Goal: Task Accomplishment & Management: Complete application form

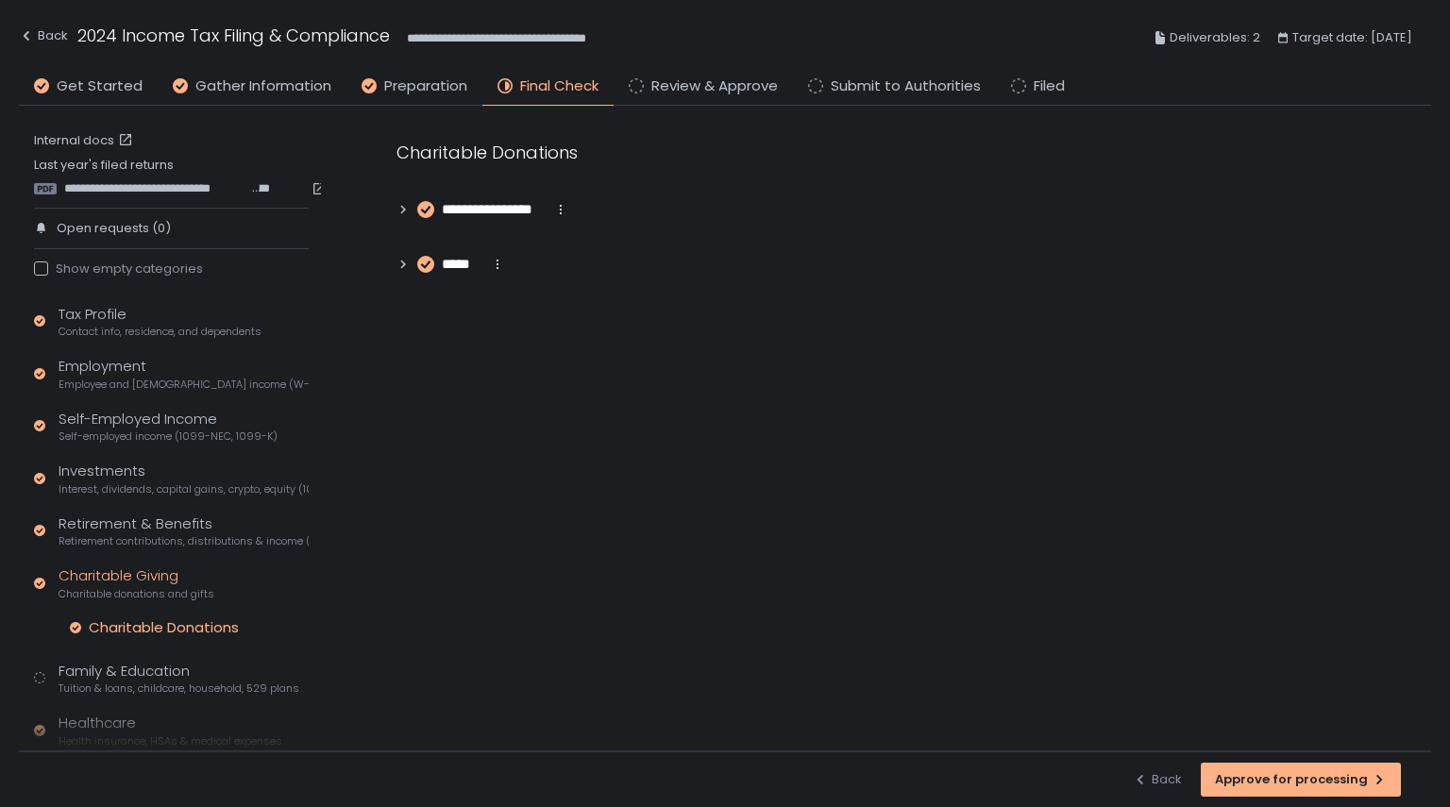
drag, startPoint x: 196, startPoint y: 630, endPoint x: 345, endPoint y: 278, distance: 382.1
click at [196, 630] on div "Charitable Donations" at bounding box center [164, 627] width 150 height 19
click at [422, 267] on circle at bounding box center [425, 264] width 15 height 15
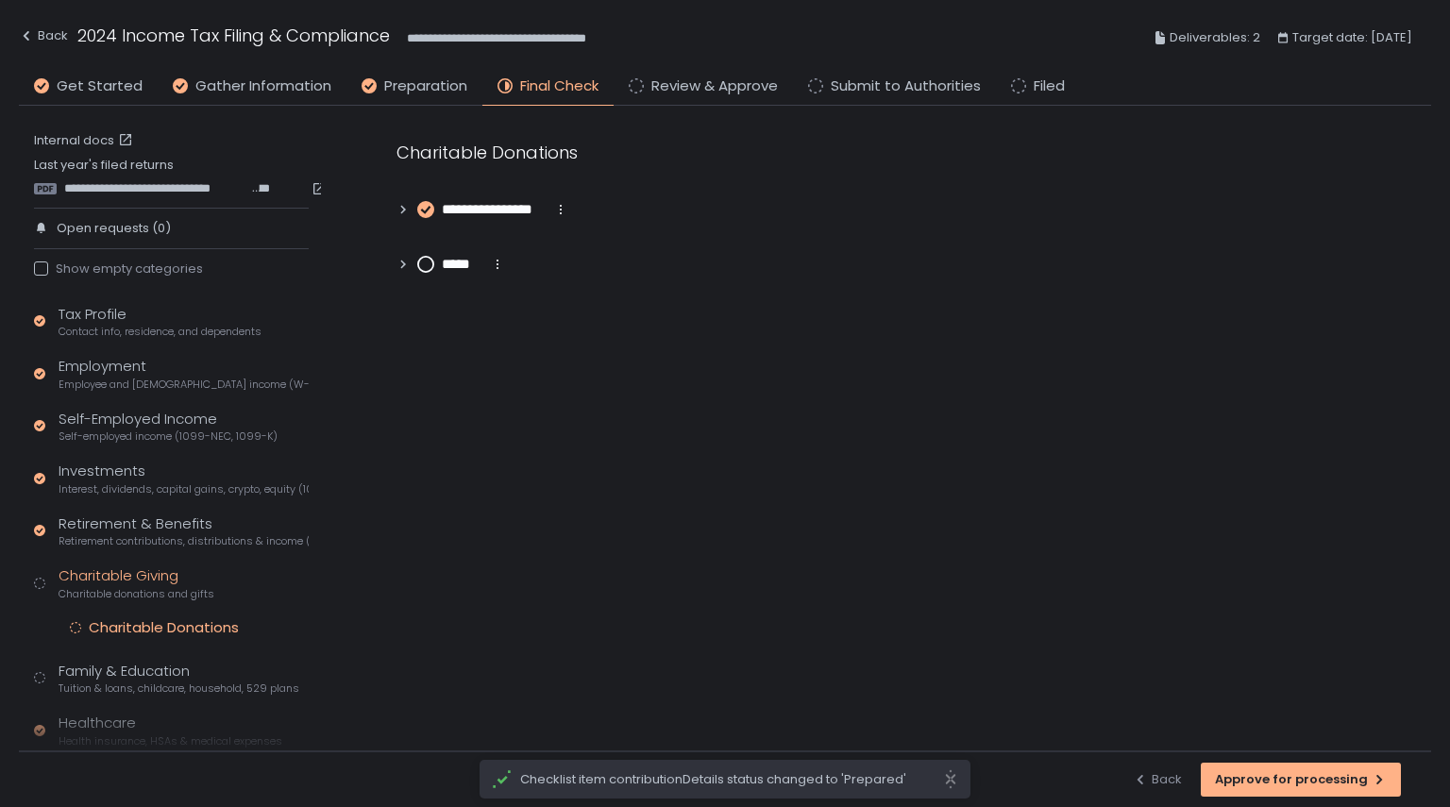
click at [427, 211] on icon at bounding box center [425, 210] width 8 height 6
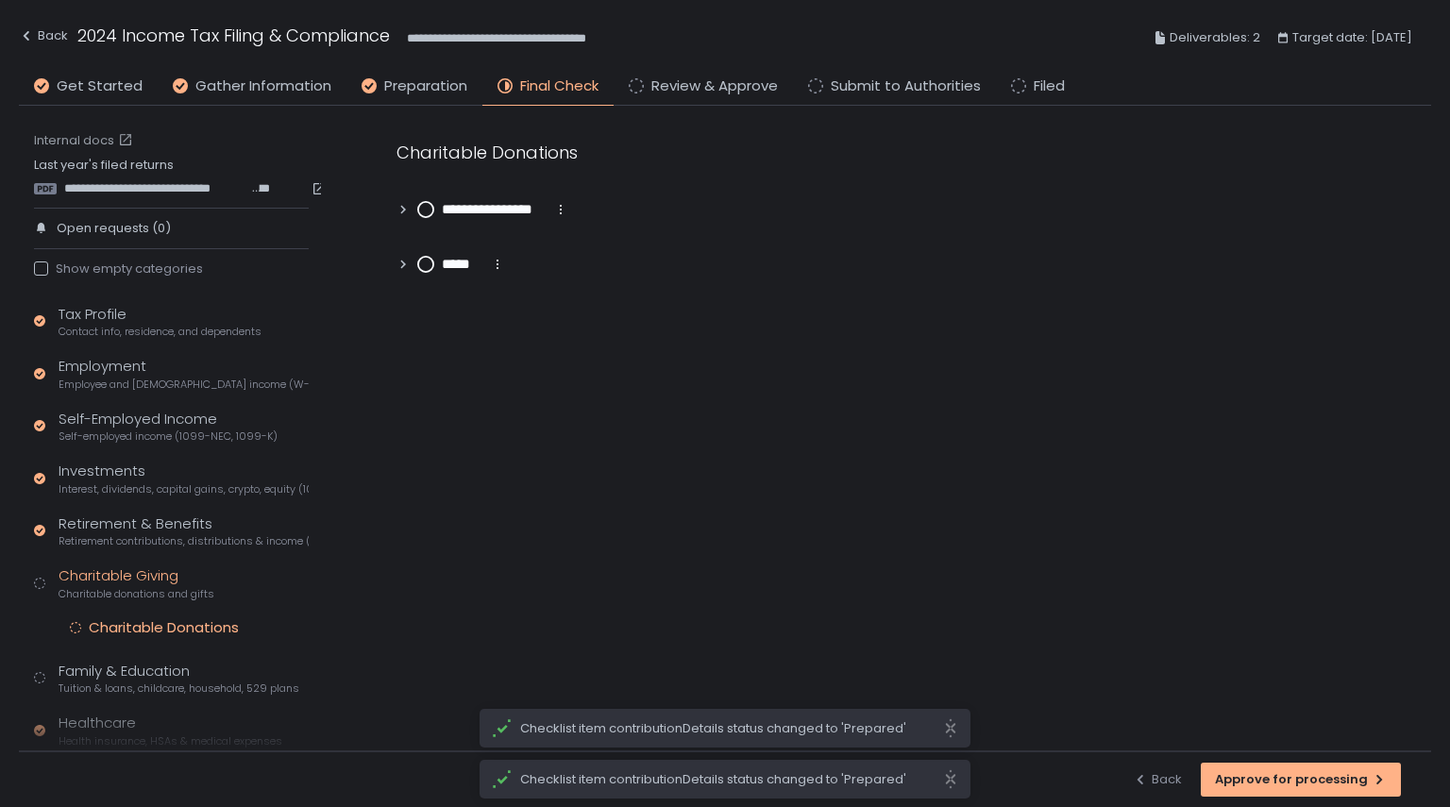
scroll to position [198, 0]
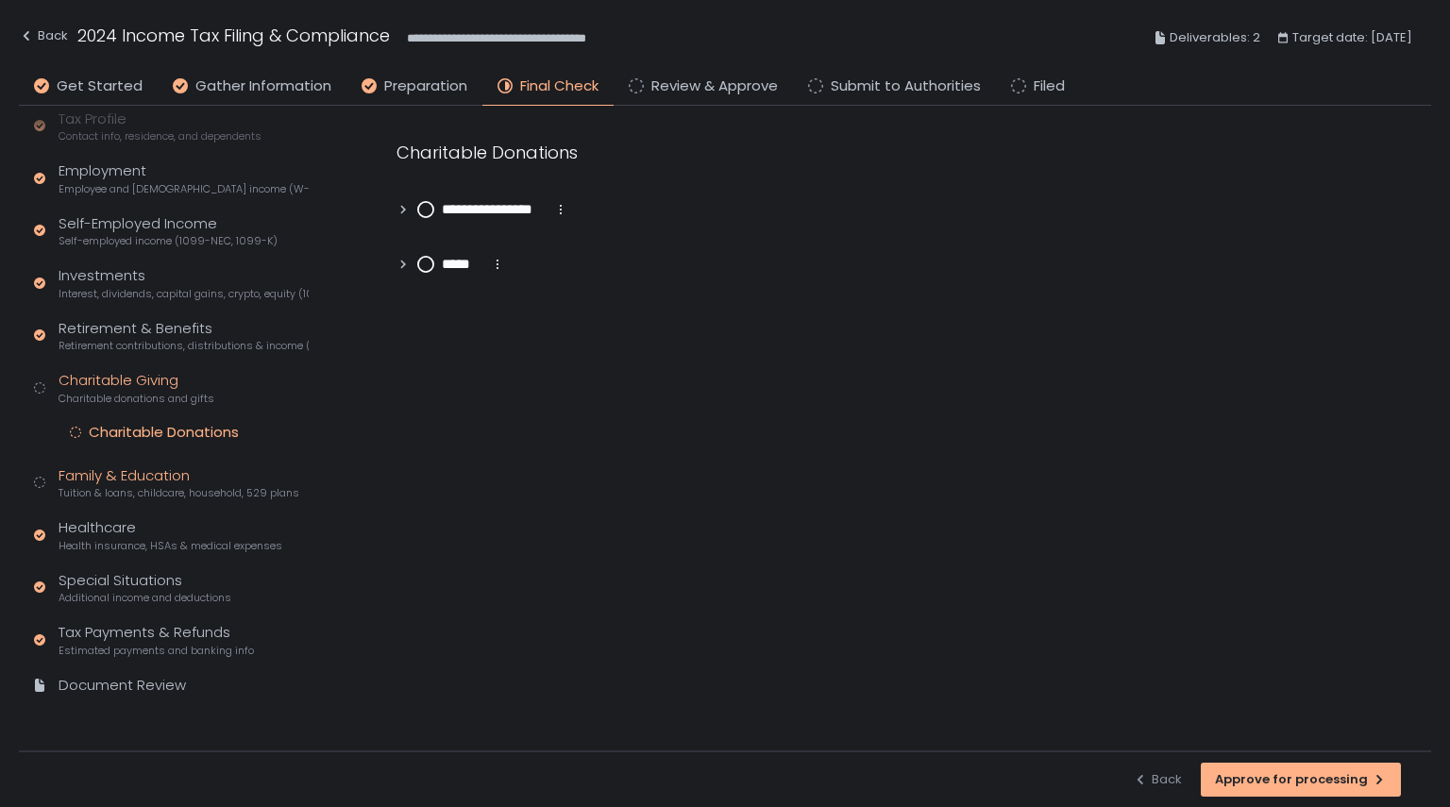
click at [130, 492] on span "Tuition & loans, childcare, household, 529 plans" at bounding box center [179, 493] width 241 height 14
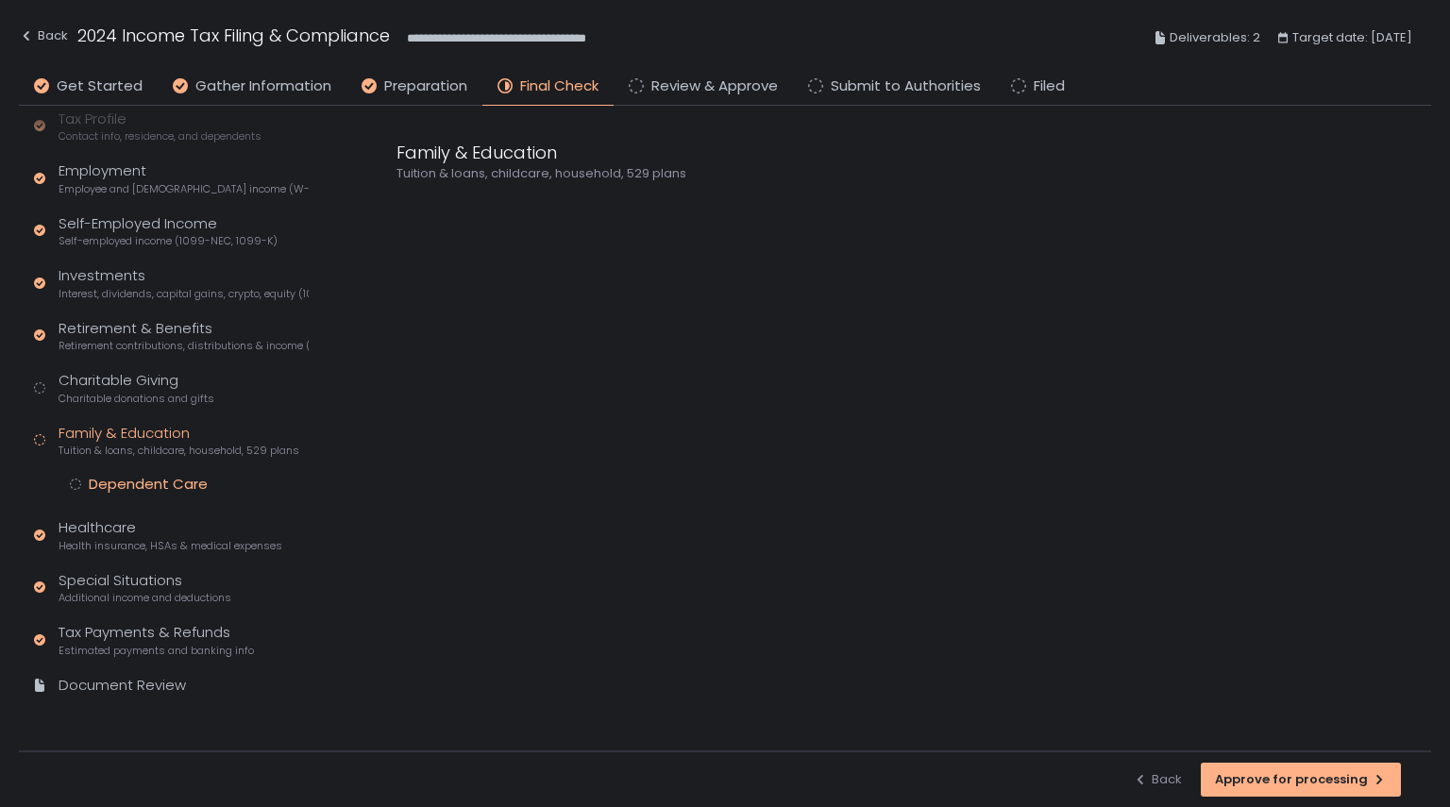
click at [144, 481] on div "Dependent Care" at bounding box center [148, 484] width 119 height 19
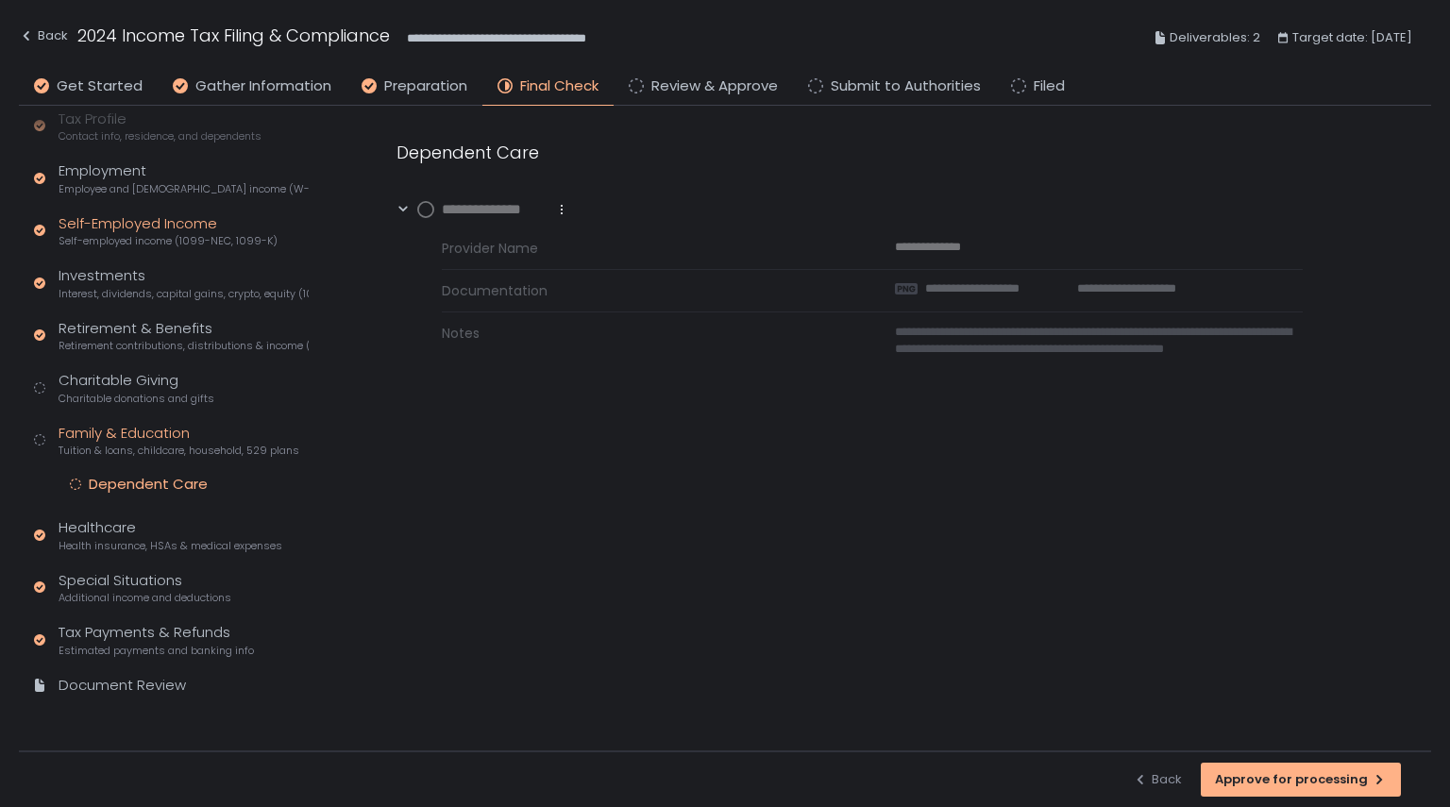
click at [119, 220] on div "Self-Employed Income Self-employed income (1099-NEC, 1099-K)" at bounding box center [168, 231] width 219 height 36
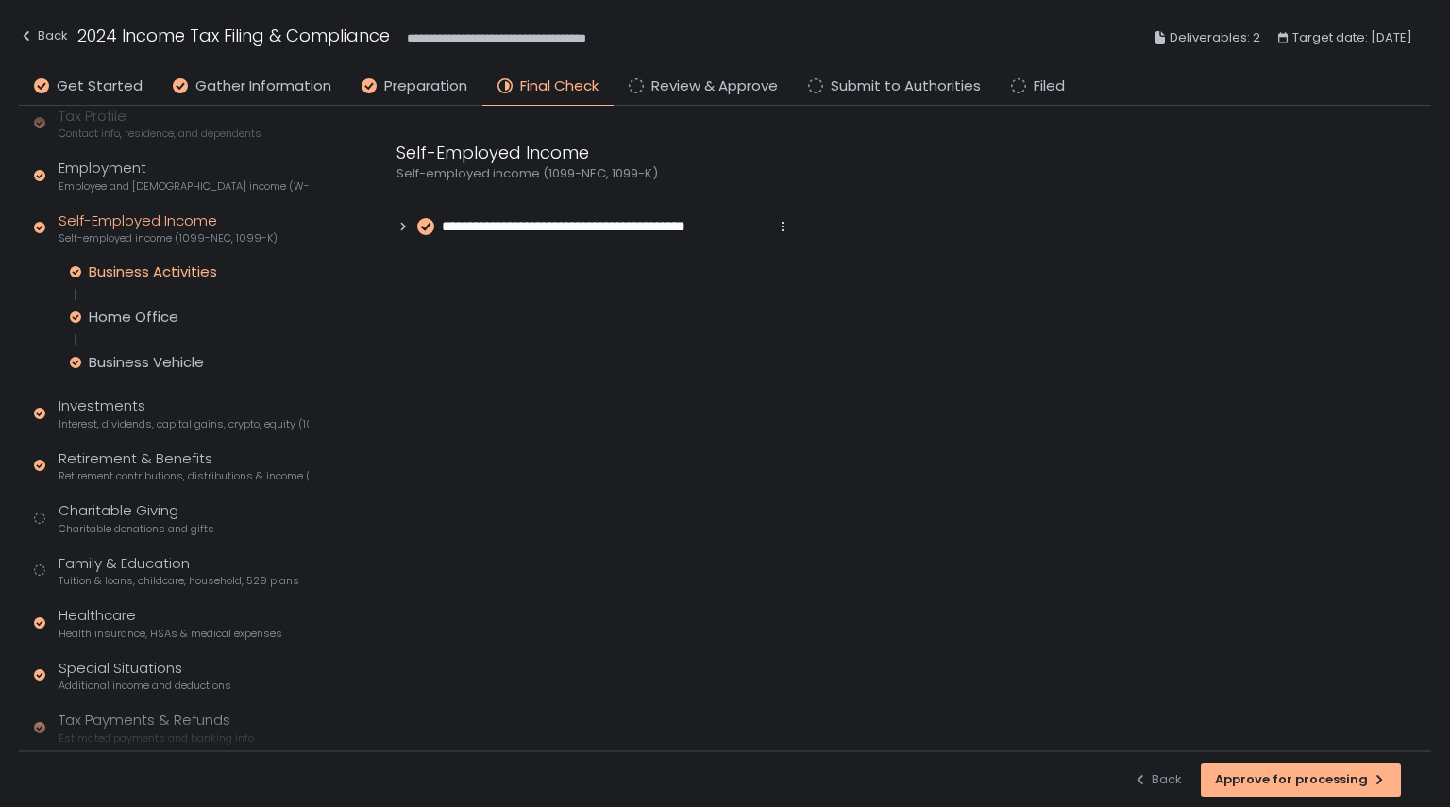
click at [125, 263] on div "Business Activities" at bounding box center [153, 272] width 128 height 19
